Goal: Task Accomplishment & Management: Use online tool/utility

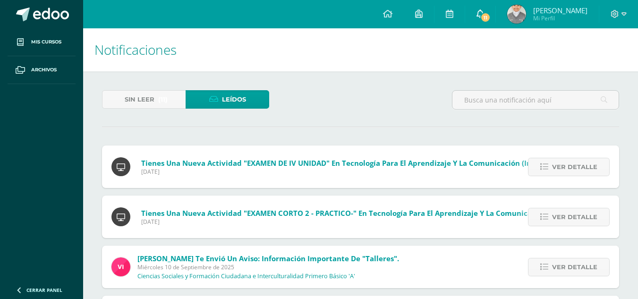
click at [484, 11] on icon at bounding box center [480, 13] width 8 height 8
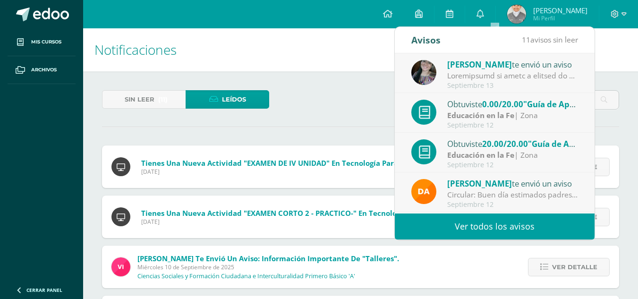
click at [504, 227] on link "Ver todos los avisos" at bounding box center [495, 226] width 200 height 26
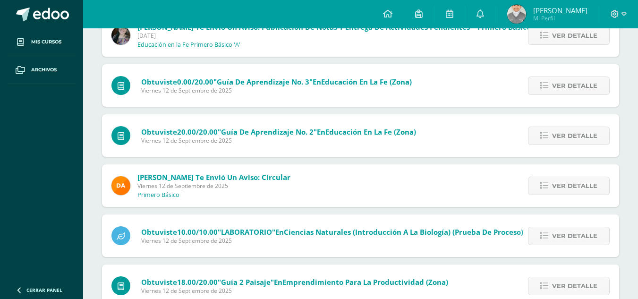
scroll to position [31, 0]
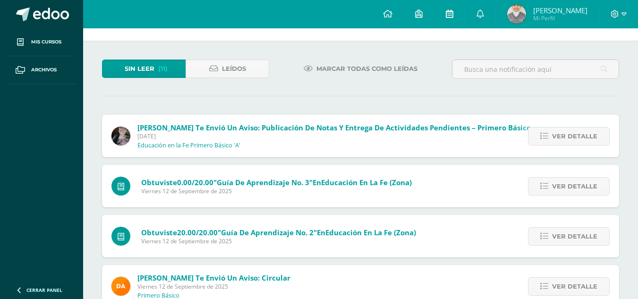
click at [453, 11] on icon at bounding box center [450, 13] width 8 height 8
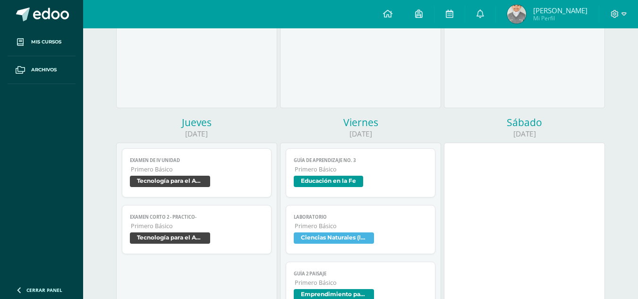
scroll to position [378, 0]
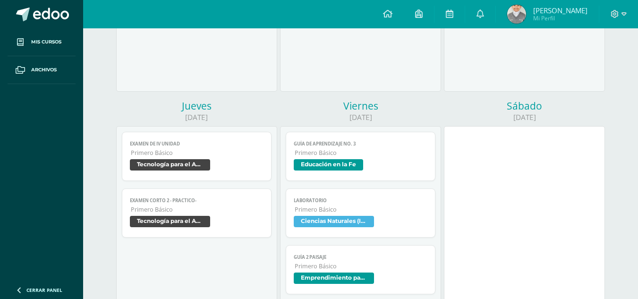
click at [344, 165] on span "Educación en la Fe" at bounding box center [328, 164] width 69 height 11
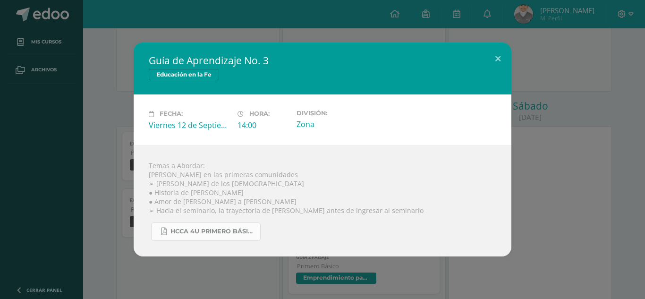
click at [216, 235] on span "HCCA 4U PRIMERO BÁSICO 2025-3.pdf" at bounding box center [212, 232] width 85 height 8
click at [497, 55] on button at bounding box center [497, 58] width 27 height 32
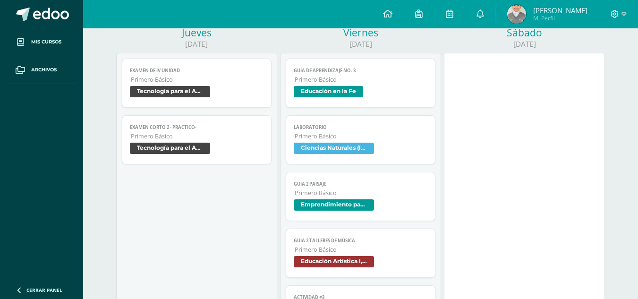
scroll to position [519, 0]
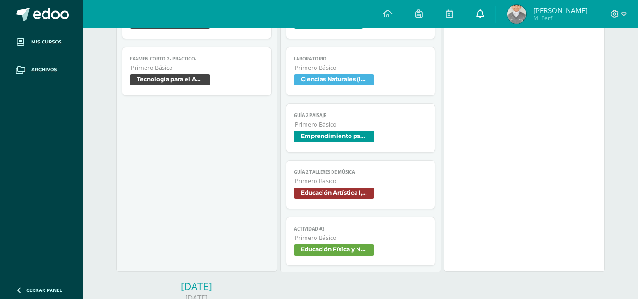
click at [484, 13] on icon at bounding box center [480, 13] width 8 height 8
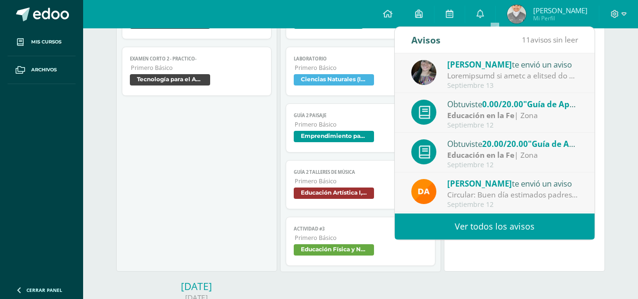
click at [497, 226] on link "Ver todos los avisos" at bounding box center [495, 226] width 200 height 26
